Goal: Transaction & Acquisition: Download file/media

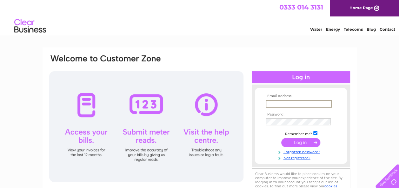
click at [282, 102] on input "text" at bounding box center [298, 104] width 66 height 8
type input "zhanggang305@gmail.com"
click at [303, 146] on input "submit" at bounding box center [300, 143] width 39 height 9
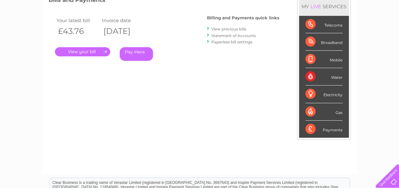
scroll to position [63, 0]
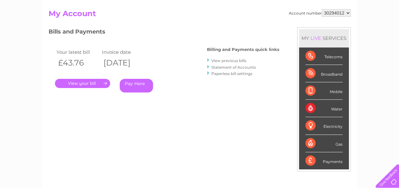
click at [80, 83] on link "." at bounding box center [82, 83] width 55 height 9
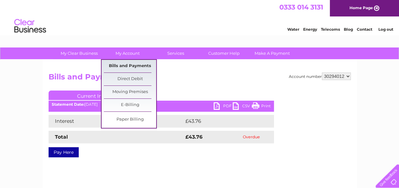
click at [136, 69] on link "Bills and Payments" at bounding box center [130, 66] width 52 height 13
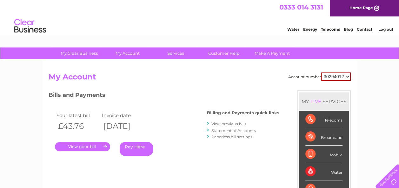
click at [240, 122] on link "View previous bills" at bounding box center [228, 124] width 35 height 5
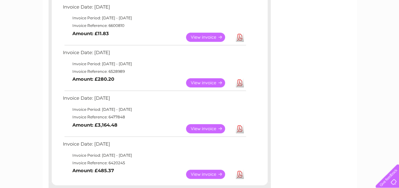
scroll to position [317, 0]
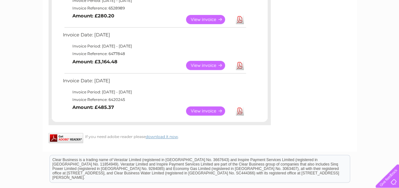
click at [211, 112] on link "View" at bounding box center [209, 111] width 47 height 9
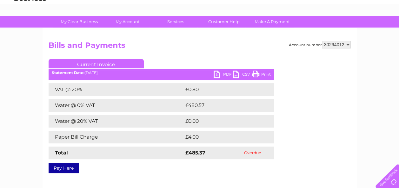
scroll to position [63, 0]
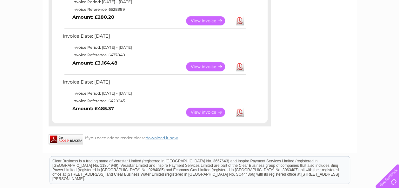
click at [240, 113] on link "Download" at bounding box center [240, 112] width 8 height 9
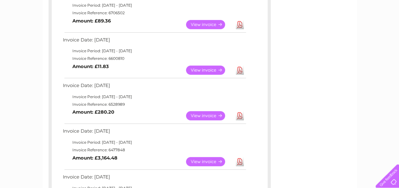
scroll to position [252, 0]
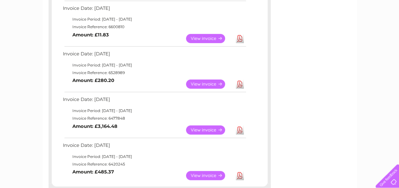
click at [242, 131] on link "Download" at bounding box center [240, 130] width 8 height 9
click at [241, 86] on link "Download" at bounding box center [240, 84] width 8 height 9
